Goal: Entertainment & Leisure: Consume media (video, audio)

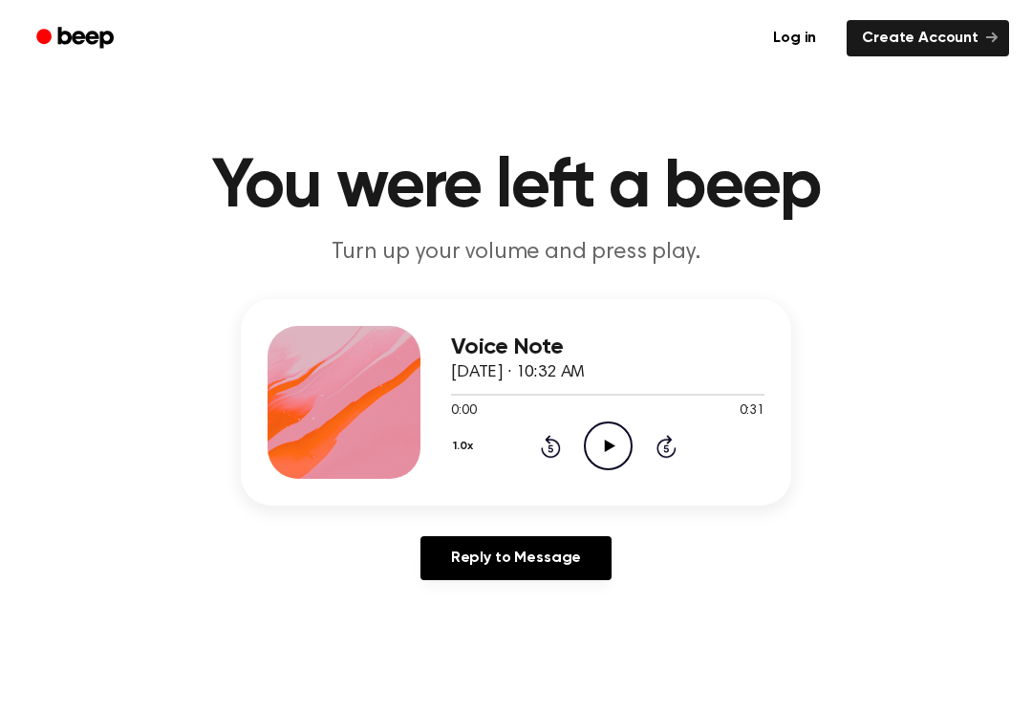
click at [618, 457] on icon "Play Audio" at bounding box center [608, 446] width 49 height 49
click at [621, 463] on icon "Pause Audio" at bounding box center [608, 446] width 49 height 49
click at [603, 425] on icon "Play Audio" at bounding box center [608, 446] width 49 height 49
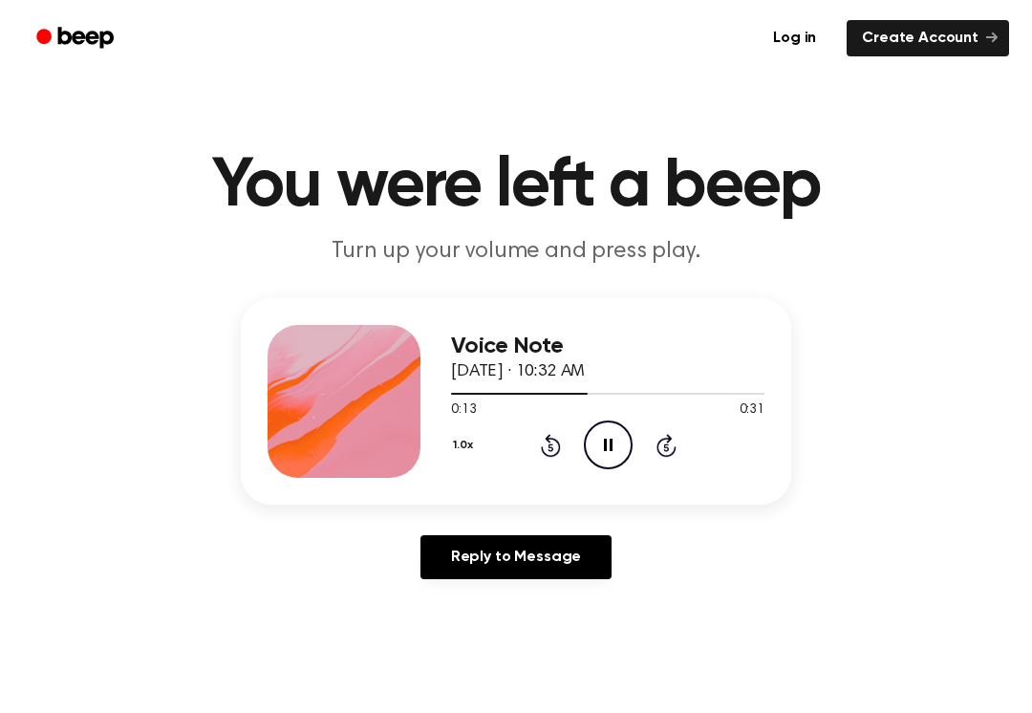
click at [615, 439] on icon "Pause Audio" at bounding box center [608, 445] width 49 height 49
click at [586, 461] on icon "Play Audio" at bounding box center [608, 445] width 49 height 49
click at [598, 447] on icon "Pause Audio" at bounding box center [608, 445] width 49 height 49
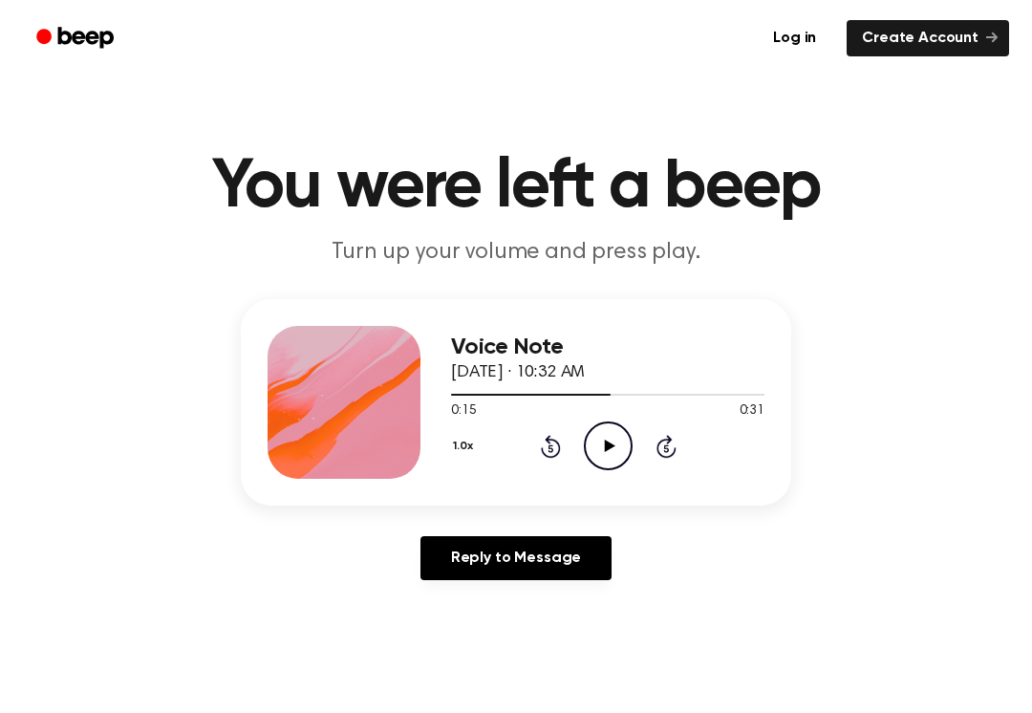
click at [540, 450] on icon "Rewind 5 seconds" at bounding box center [550, 446] width 21 height 25
click at [540, 458] on icon "Rewind 5 seconds" at bounding box center [550, 446] width 21 height 25
click at [542, 456] on icon "Rewind 5 seconds" at bounding box center [550, 446] width 21 height 25
click at [600, 439] on icon "Play Audio" at bounding box center [608, 446] width 49 height 49
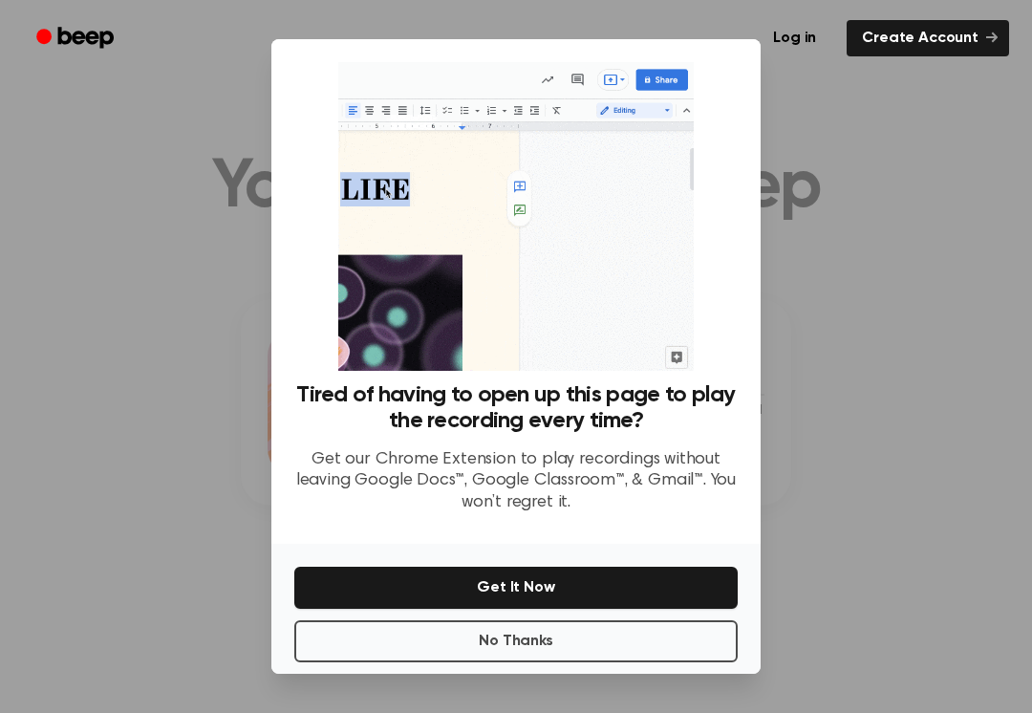
click at [486, 645] on button "No Thanks" at bounding box center [516, 641] width 444 height 42
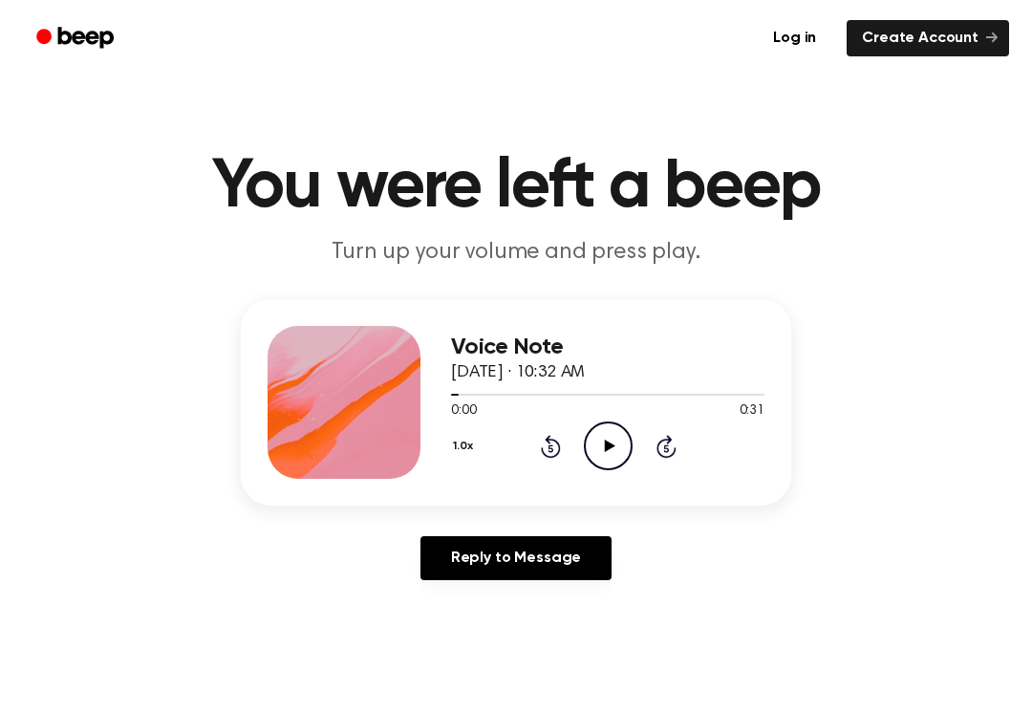
click at [629, 437] on circle at bounding box center [608, 445] width 47 height 47
click at [600, 455] on icon "Pause Audio" at bounding box center [608, 446] width 49 height 49
click at [609, 448] on icon at bounding box center [609, 446] width 11 height 12
click at [607, 451] on icon "Pause Audio" at bounding box center [608, 446] width 49 height 49
click at [608, 449] on icon at bounding box center [609, 446] width 11 height 12
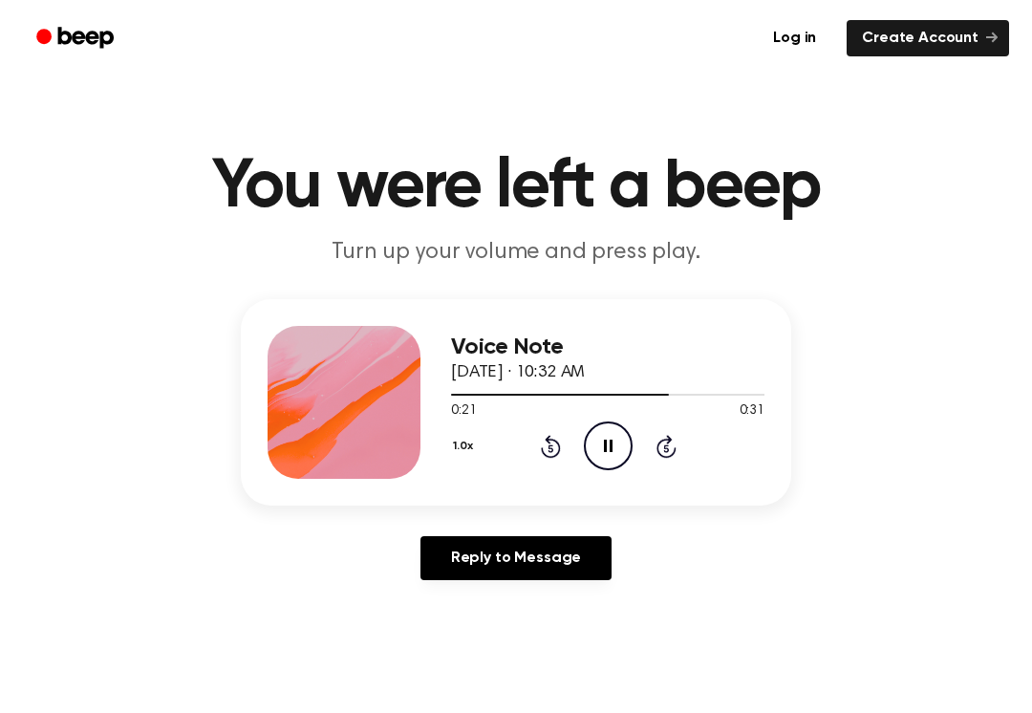
click at [618, 460] on icon "Pause Audio" at bounding box center [608, 446] width 49 height 49
click at [615, 470] on div "Voice Note [DATE] · 10:32 AM 0:21 0:31 Your browser does not support the [objec…" at bounding box center [608, 402] width 314 height 153
click at [602, 442] on icon "Play Audio" at bounding box center [608, 446] width 49 height 49
click at [615, 453] on icon "Play Audio" at bounding box center [608, 446] width 49 height 49
click at [638, 463] on div "1.0x Rewind 5 seconds Pause Audio Skip 5 seconds" at bounding box center [608, 446] width 314 height 49
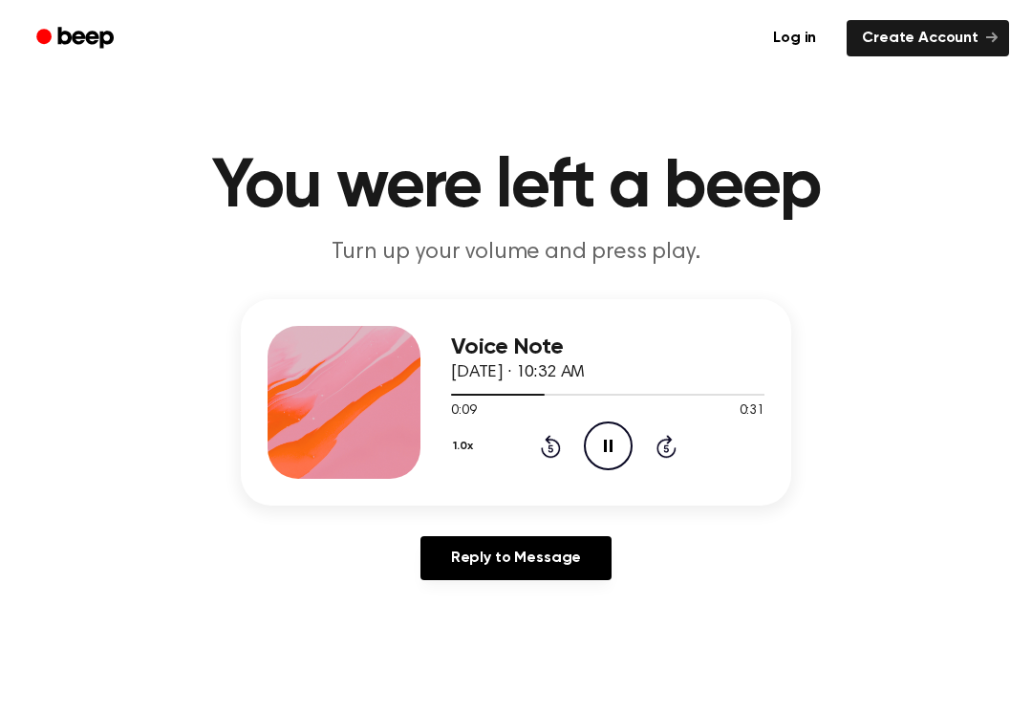
click at [584, 437] on icon "Pause Audio" at bounding box center [608, 446] width 49 height 49
